Goal: Task Accomplishment & Management: Manage account settings

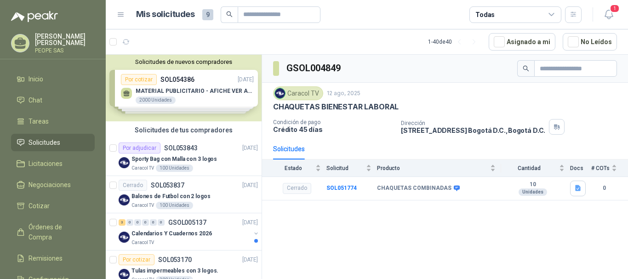
click at [203, 87] on div "Solicitudes de nuevos compradores Por cotizar SOL054386 [DATE] MATERIAL PUBLICI…" at bounding box center [184, 88] width 156 height 67
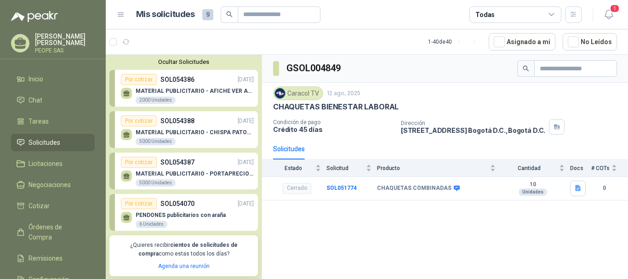
click at [213, 81] on div "Por cotizar SOL054386 [DATE]" at bounding box center [187, 79] width 133 height 11
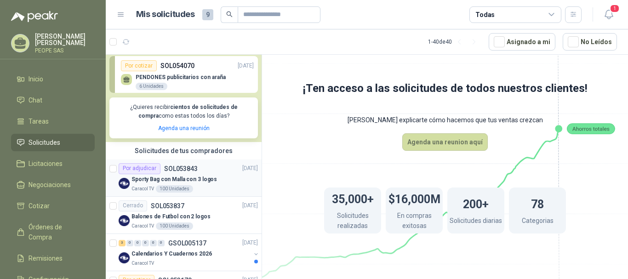
scroll to position [184, 0]
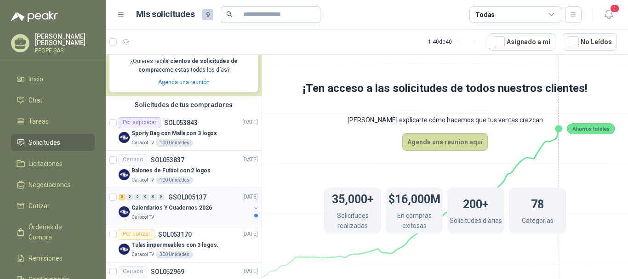
click at [185, 216] on div "Caracol TV" at bounding box center [191, 217] width 119 height 7
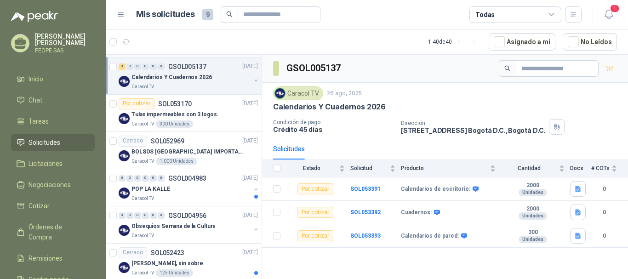
scroll to position [322, 0]
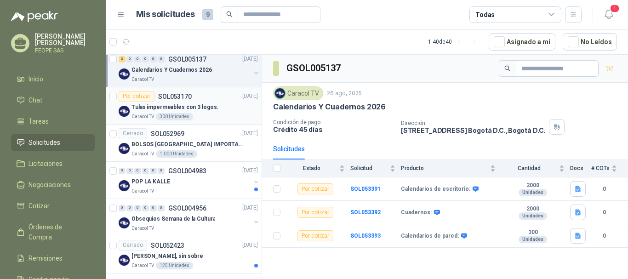
click at [199, 111] on p "Tulas impermeables con 3 logos." at bounding box center [175, 107] width 87 height 9
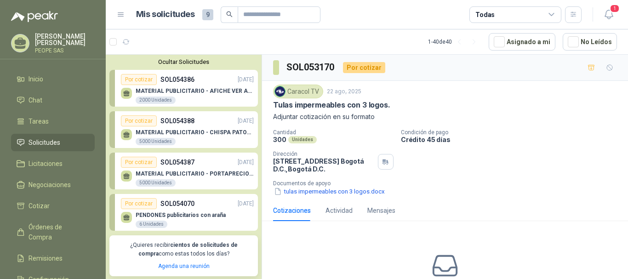
click at [200, 90] on p "MATERIAL PUBLICITARIO - AFICHE VER ADJUNTO" at bounding box center [195, 91] width 118 height 6
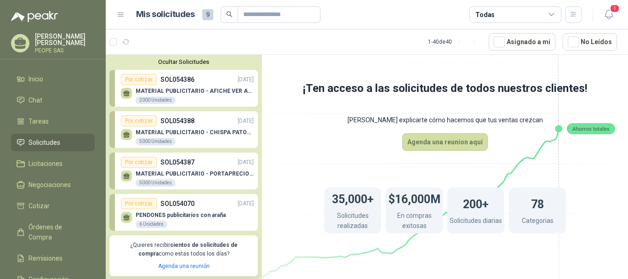
click at [186, 60] on button "Ocultar Solicitudes" at bounding box center [183, 61] width 149 height 7
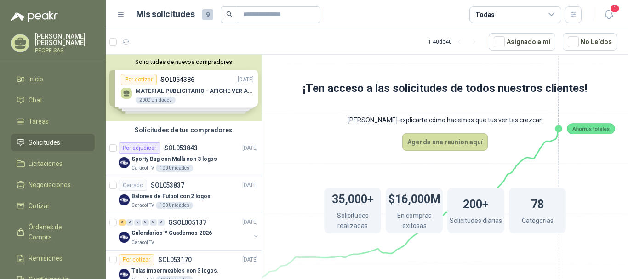
click at [204, 101] on div "Solicitudes de nuevos compradores Por cotizar SOL054386 [DATE] MATERIAL PUBLICI…" at bounding box center [184, 88] width 156 height 67
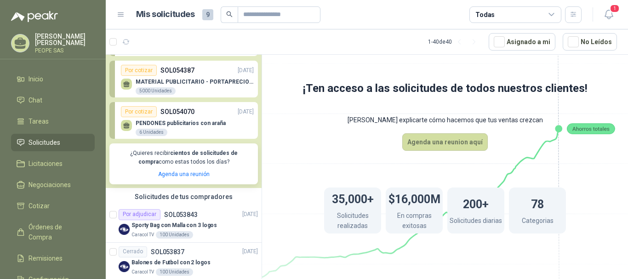
scroll to position [138, 0]
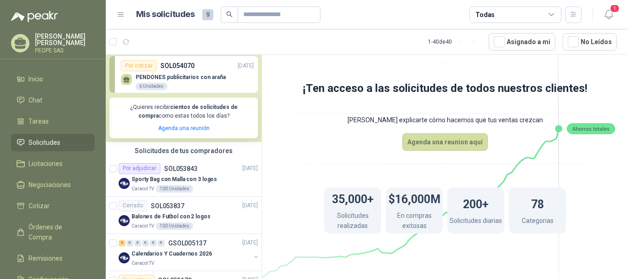
click at [195, 80] on p "PENDONES publicitarios con araña" at bounding box center [181, 77] width 90 height 6
click at [184, 70] on p "SOL054070" at bounding box center [177, 66] width 34 height 10
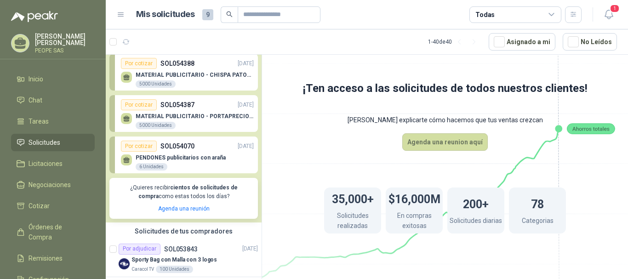
scroll to position [46, 0]
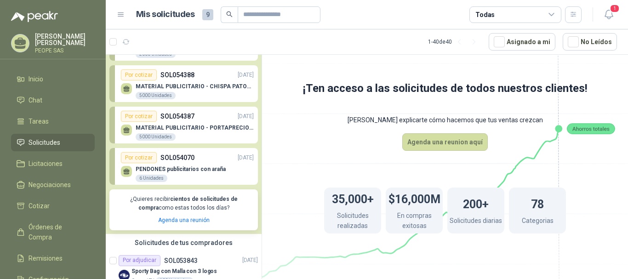
click at [188, 126] on p "MATERIAL PUBLICITARIO - PORTAPRECIOS VER ADJUNTO" at bounding box center [195, 128] width 118 height 6
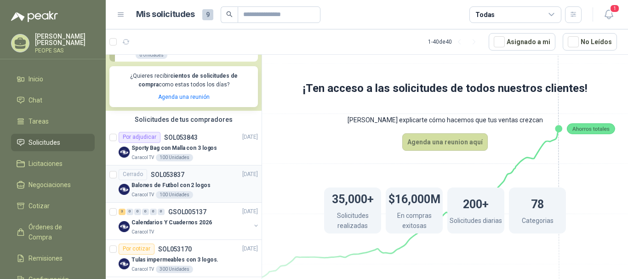
scroll to position [184, 0]
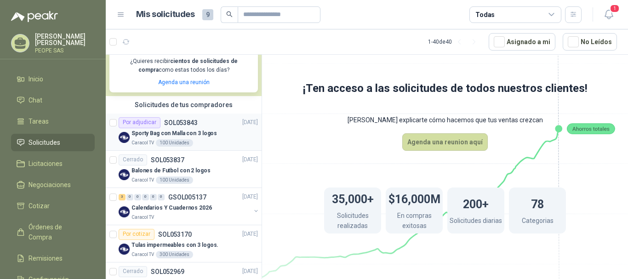
click at [194, 138] on p "Sporty Bag con Malla con 3 logos" at bounding box center [175, 133] width 86 height 9
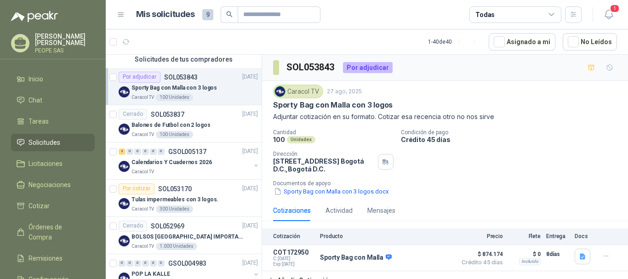
scroll to position [230, 0]
click at [612, 10] on span "1" at bounding box center [615, 8] width 10 height 9
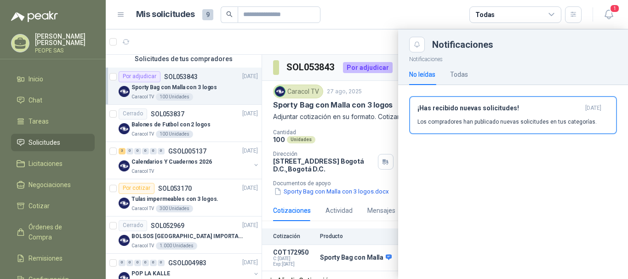
click at [392, 141] on div at bounding box center [367, 154] width 522 height 250
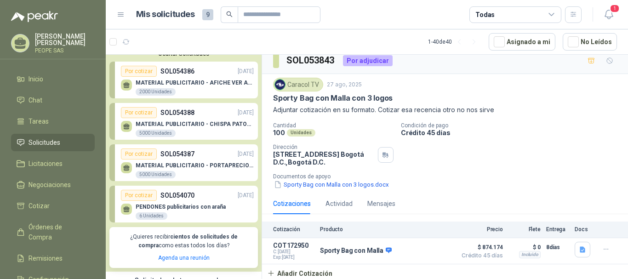
scroll to position [0, 0]
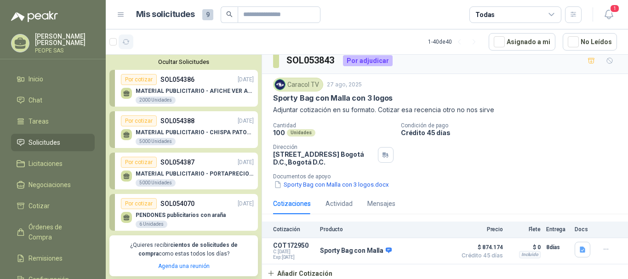
click at [128, 46] on icon "button" at bounding box center [126, 42] width 8 height 8
click at [179, 58] on button "Ocultar Solicitudes" at bounding box center [183, 61] width 149 height 7
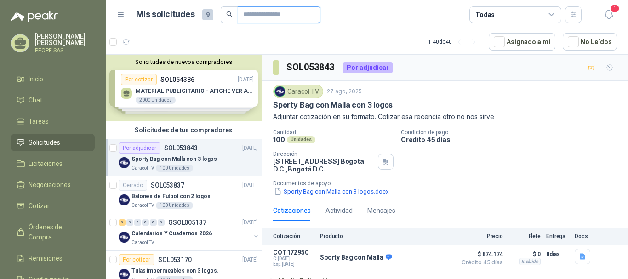
click at [263, 20] on input "text" at bounding box center [275, 15] width 64 height 16
click at [202, 97] on div "Solicitudes de nuevos compradores Por cotizar SOL054386 [DATE] MATERIAL PUBLICI…" at bounding box center [184, 88] width 156 height 67
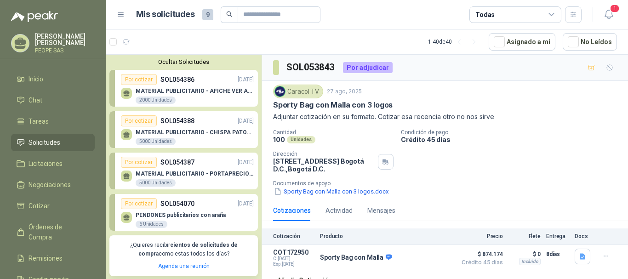
click at [183, 67] on div "Ocultar Solicitudes Por cotizar SOL054386 [DATE] MATERIAL PUBLICITARIO - AFICHE…" at bounding box center [184, 167] width 156 height 225
click at [182, 63] on button "Ocultar Solicitudes" at bounding box center [183, 61] width 149 height 7
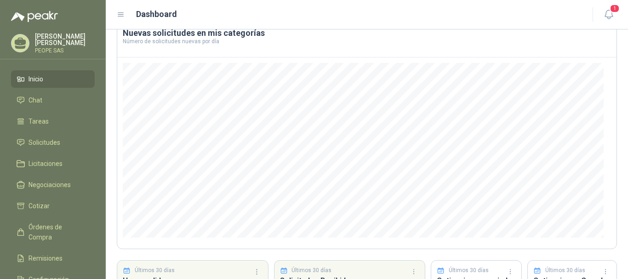
scroll to position [135, 0]
